Goal: Transaction & Acquisition: Purchase product/service

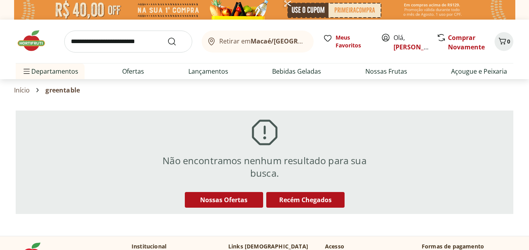
click at [291, 40] on button "Retirar em Macaé/[GEOGRAPHIC_DATA]" at bounding box center [258, 42] width 112 height 22
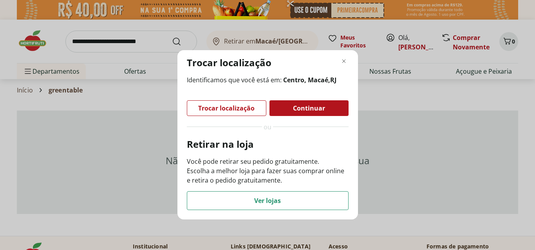
click at [291, 40] on div "Trocar localização Identificamos que você está em: Centro, [GEOGRAPHIC_DATA] , …" at bounding box center [267, 125] width 535 height 250
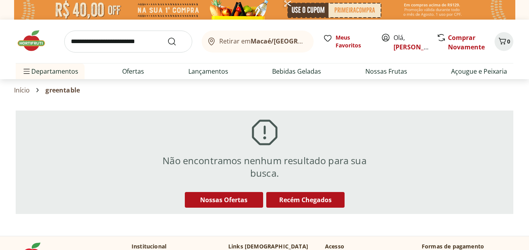
click at [28, 44] on img at bounding box center [35, 40] width 39 height 23
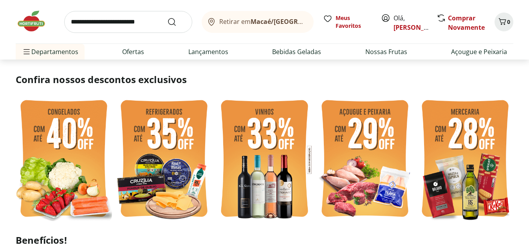
scroll to position [235, 0]
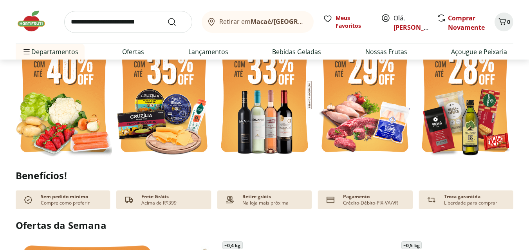
click at [291, 99] on img at bounding box center [264, 95] width 96 height 129
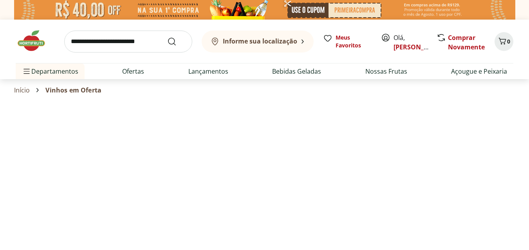
select select "**********"
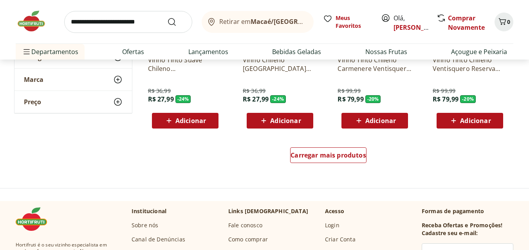
scroll to position [509, 0]
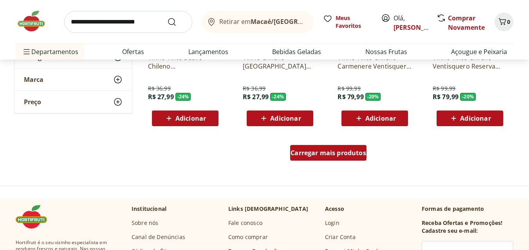
click at [352, 153] on span "Carregar mais produtos" at bounding box center [328, 153] width 76 height 6
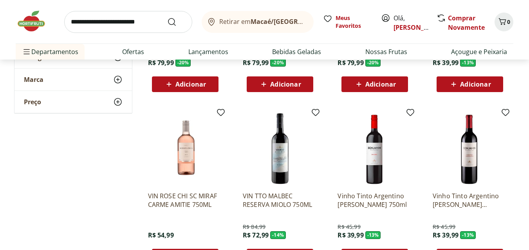
scroll to position [900, 0]
